Goal: Information Seeking & Learning: Learn about a topic

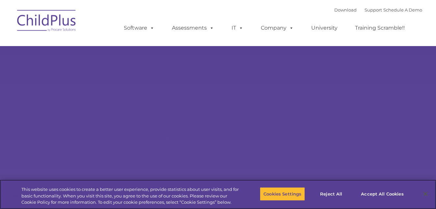
select select "MEDIUM"
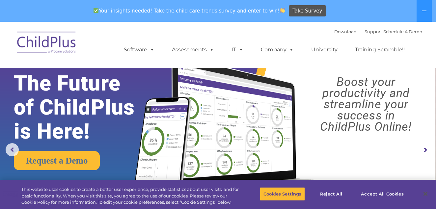
click at [35, 41] on img at bounding box center [47, 43] width 66 height 33
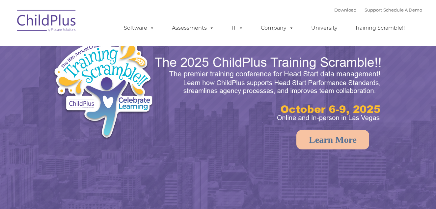
select select "MEDIUM"
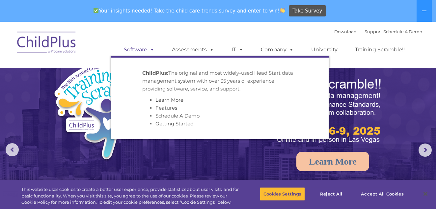
click at [133, 49] on link "Software" at bounding box center [139, 49] width 44 height 13
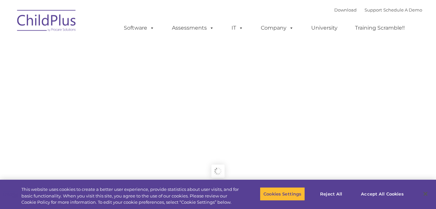
type input ""
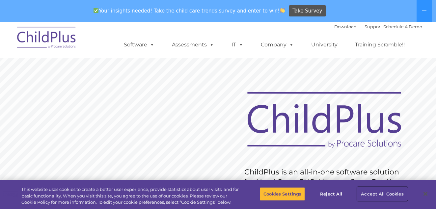
click at [383, 193] on button "Accept All Cookies" at bounding box center [383, 194] width 50 height 14
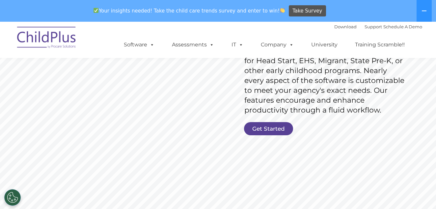
scroll to position [124, 0]
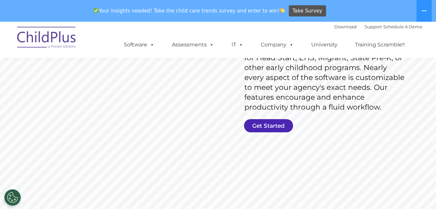
click at [269, 126] on link "Get Started" at bounding box center [268, 125] width 49 height 13
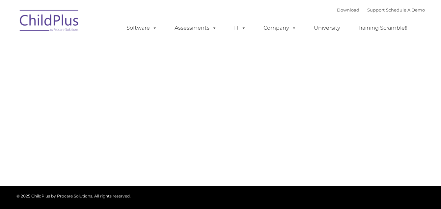
type input ""
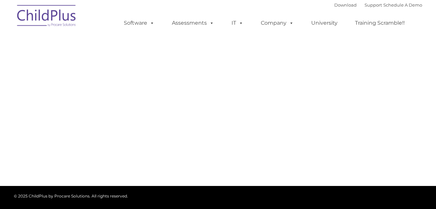
select select "MEDIUM"
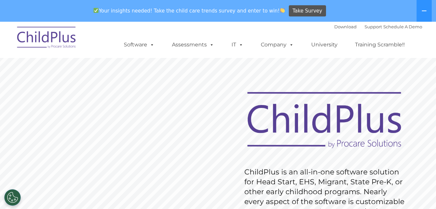
click at [317, 120] on img at bounding box center [325, 120] width 168 height 61
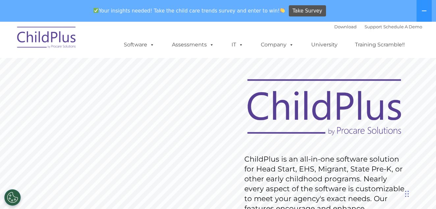
scroll to position [10, 0]
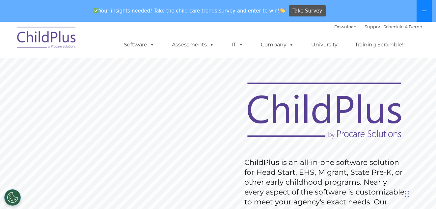
click at [424, 10] on icon at bounding box center [424, 10] width 5 height 5
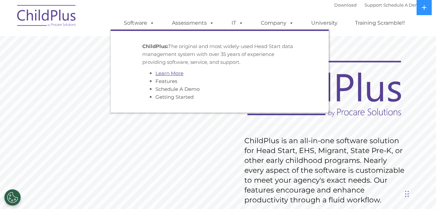
click at [174, 75] on link "Learn More" at bounding box center [170, 73] width 28 height 6
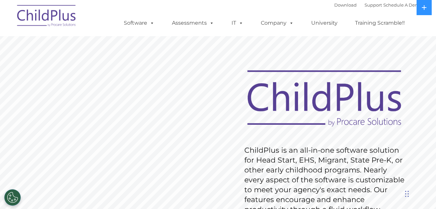
click at [67, 25] on img at bounding box center [47, 16] width 66 height 33
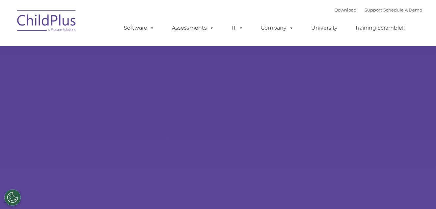
type input ""
select select "MEDIUM"
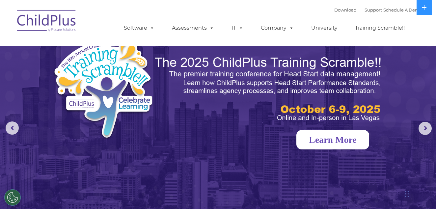
click at [341, 143] on link "Learn More" at bounding box center [333, 139] width 73 height 19
